Goal: Check status

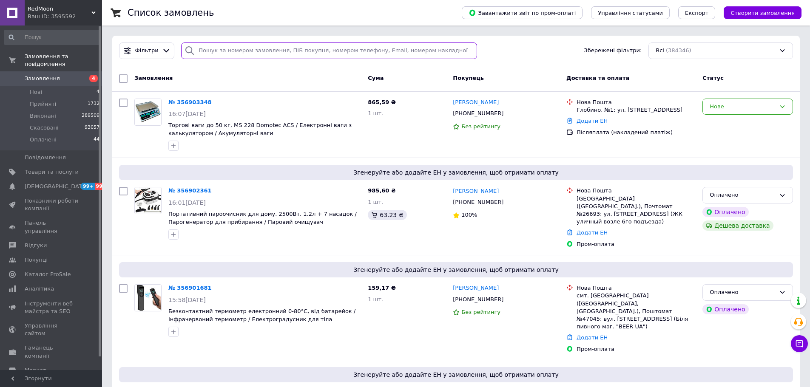
click at [240, 43] on input "search" at bounding box center [329, 51] width 296 height 17
paste input "356864955"
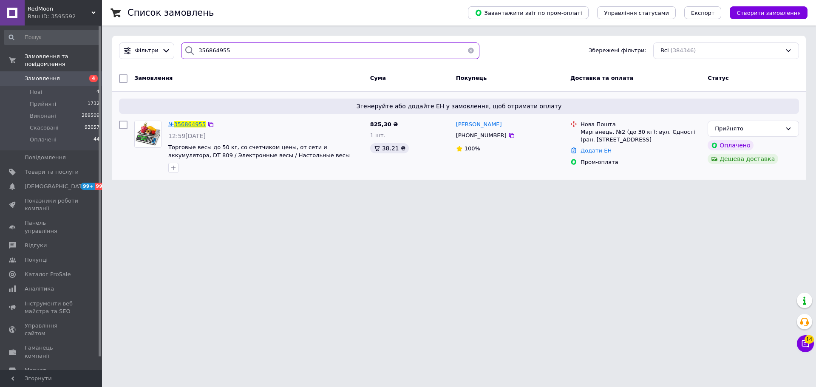
type input "356864955"
click at [186, 123] on span "356864955" at bounding box center [189, 124] width 31 height 6
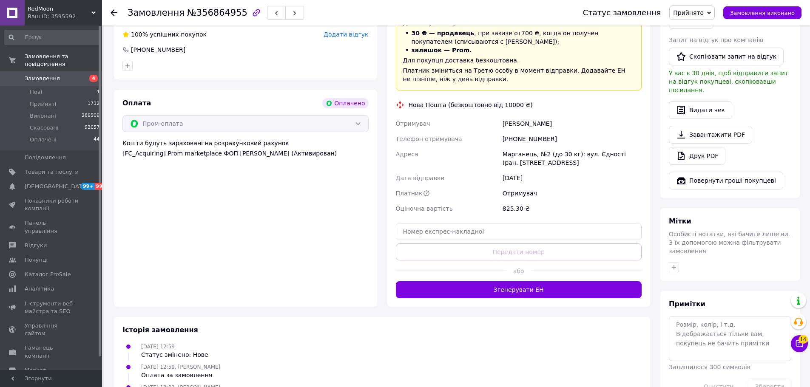
scroll to position [468, 0]
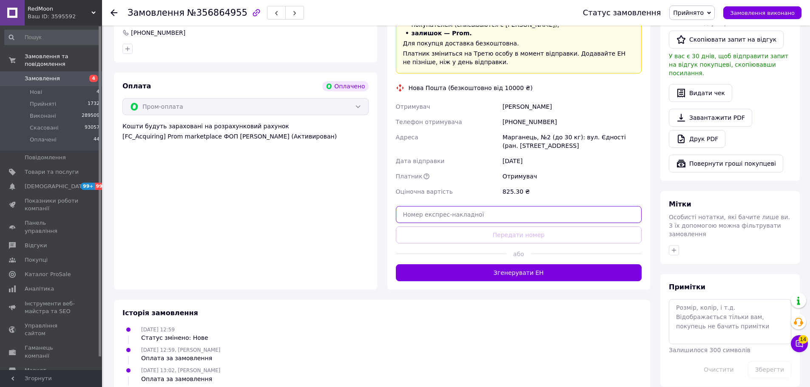
click at [516, 206] on input "text" at bounding box center [519, 214] width 246 height 17
paste input "20451225222248"
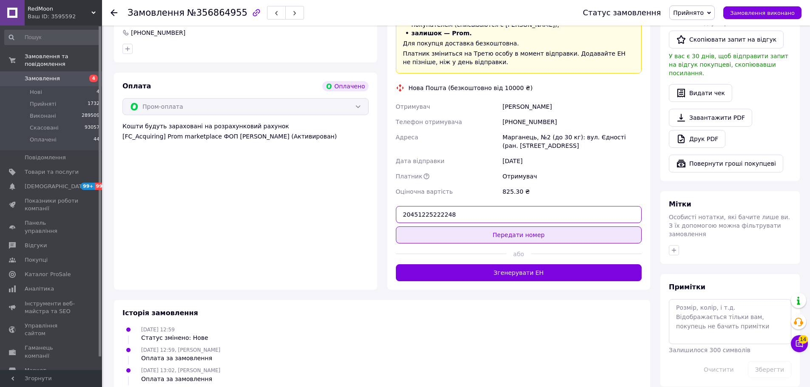
type input "20451225222248"
click at [524, 227] on button "Передати номер" at bounding box center [519, 235] width 246 height 17
